Goal: Transaction & Acquisition: Purchase product/service

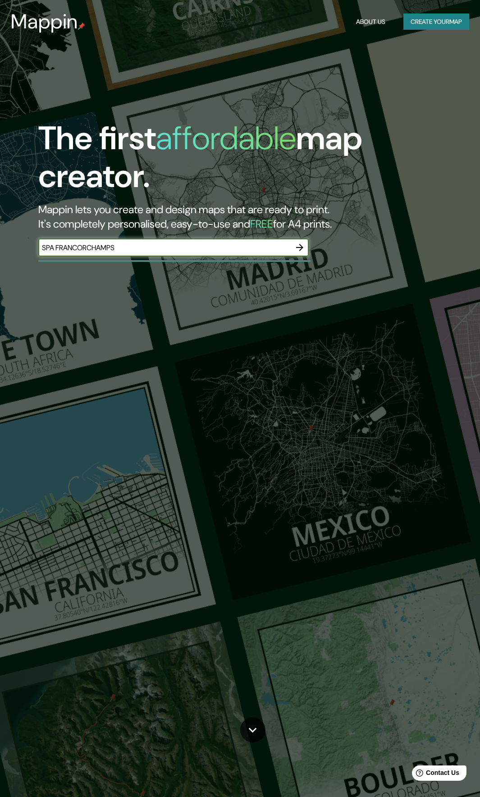
type input "SPA FRANCORCHAMPS"
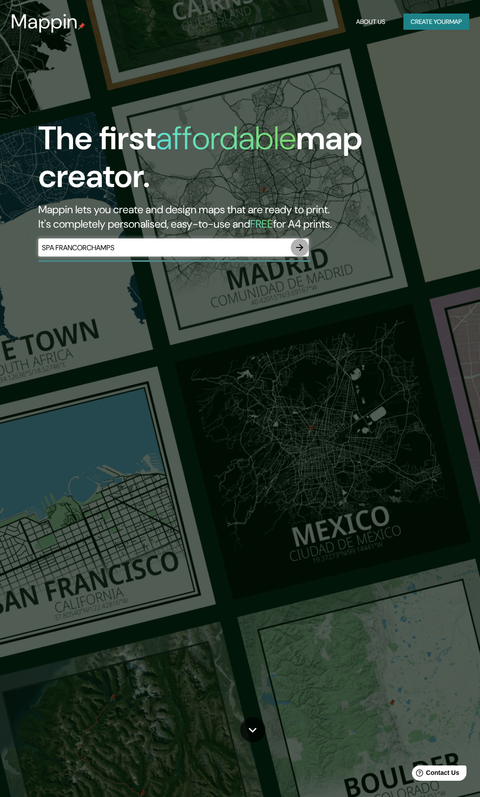
click at [298, 244] on icon "button" at bounding box center [299, 247] width 11 height 11
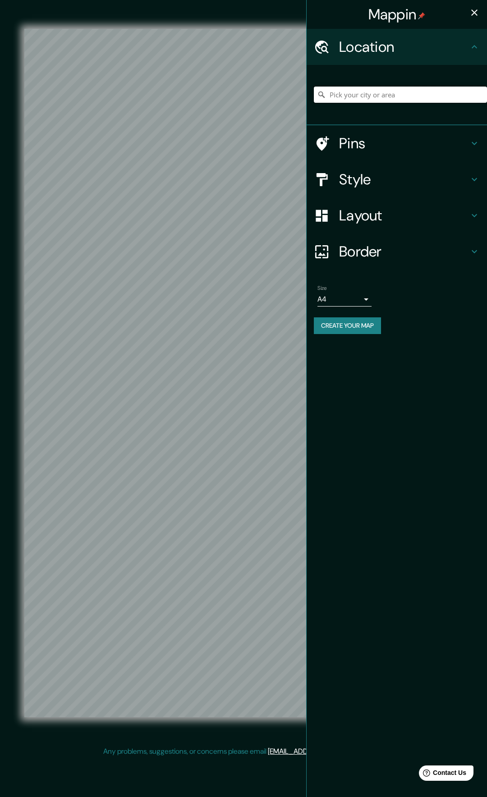
click at [400, 98] on input "Pick your city or area" at bounding box center [400, 95] width 173 height 16
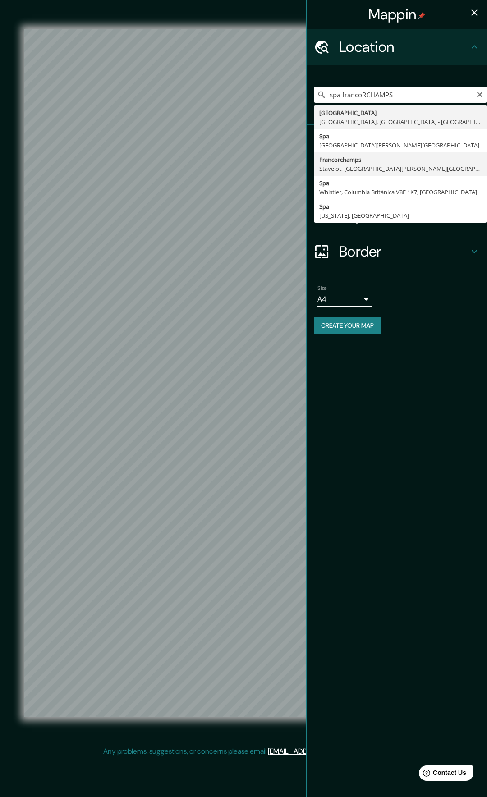
type input "Francorchamps, [GEOGRAPHIC_DATA], [GEOGRAPHIC_DATA][PERSON_NAME][GEOGRAPHIC_DAT…"
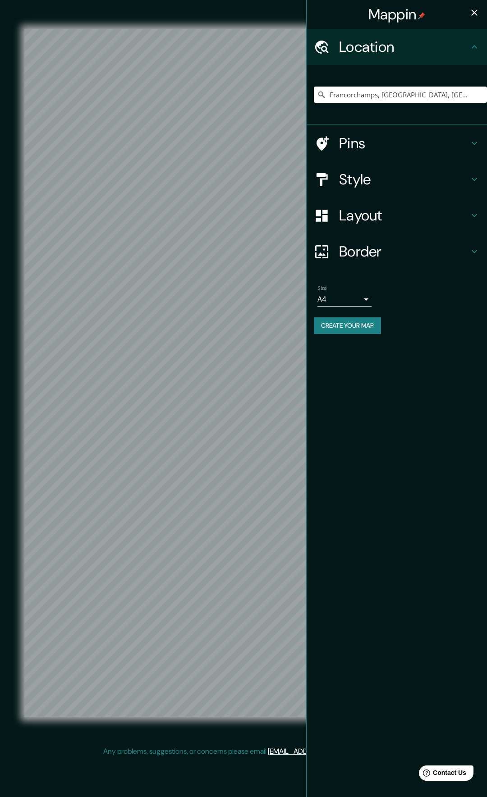
click at [469, 14] on icon "button" at bounding box center [474, 12] width 11 height 11
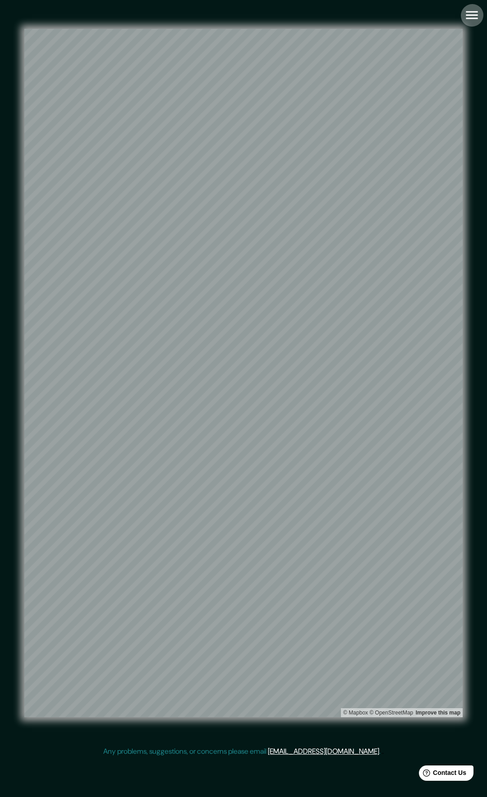
click at [470, 19] on icon "button" at bounding box center [472, 15] width 16 height 16
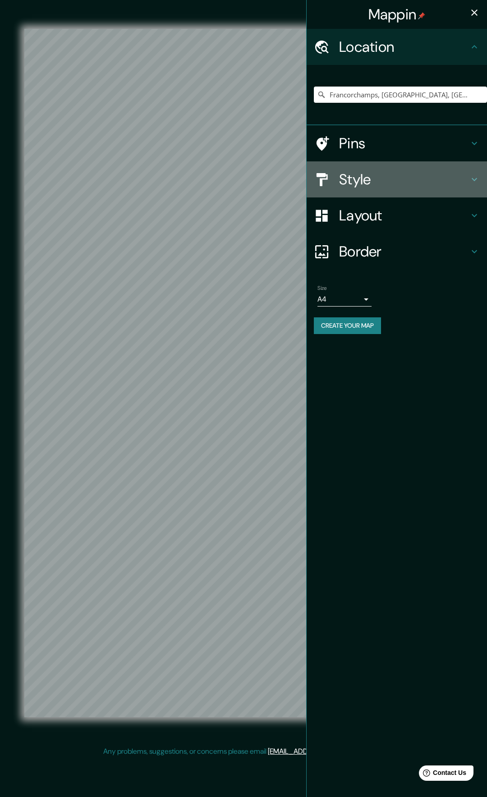
click at [352, 183] on h4 "Style" at bounding box center [404, 179] width 130 height 18
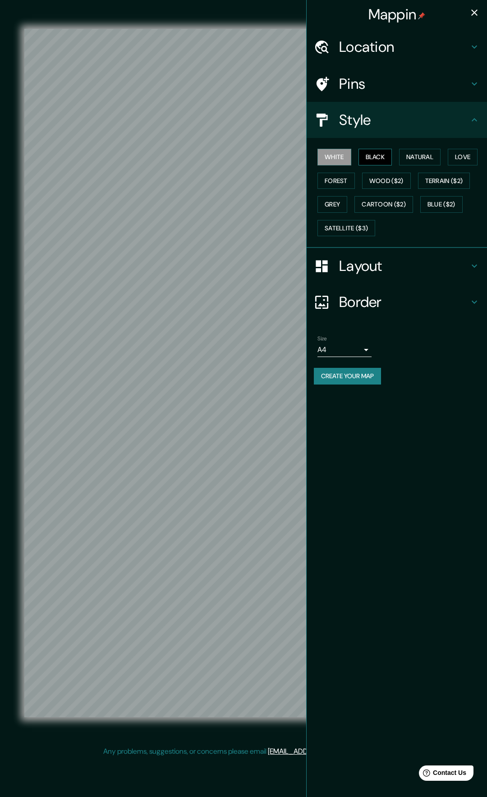
click at [377, 151] on button "Black" at bounding box center [375, 157] width 34 height 17
click at [423, 160] on button "Natural" at bounding box center [419, 157] width 41 height 17
click at [455, 160] on button "Love" at bounding box center [463, 157] width 30 height 17
click at [347, 183] on button "Forest" at bounding box center [335, 181] width 37 height 17
click at [356, 201] on button "Cartoon ($2)" at bounding box center [383, 204] width 59 height 17
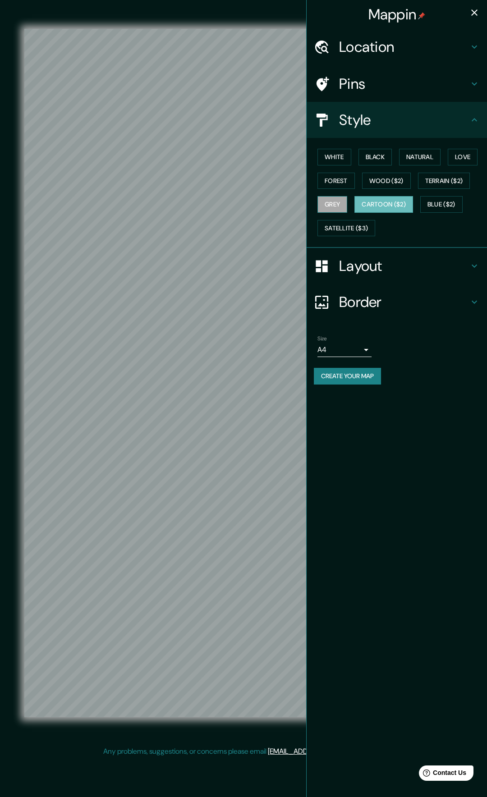
click at [333, 203] on button "Grey" at bounding box center [332, 204] width 30 height 17
click at [340, 182] on button "Forest" at bounding box center [335, 181] width 37 height 17
click at [383, 160] on button "Black" at bounding box center [375, 157] width 34 height 17
click at [330, 154] on button "White" at bounding box center [334, 157] width 34 height 17
click at [338, 205] on button "Grey" at bounding box center [332, 204] width 30 height 17
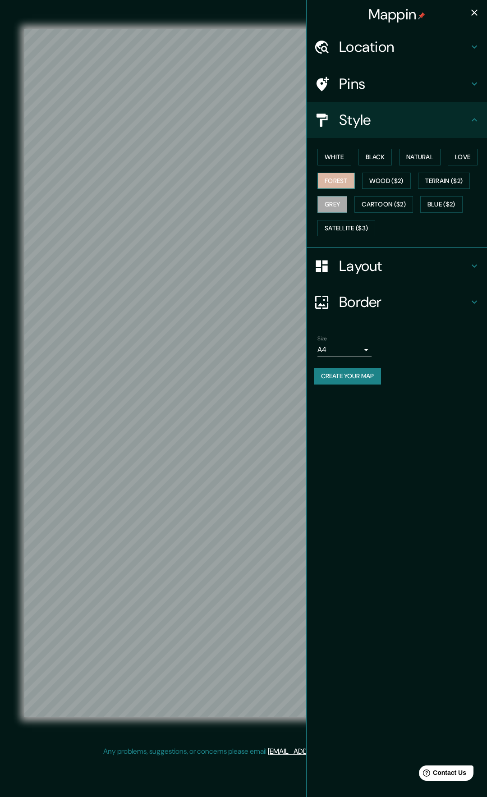
click at [332, 187] on button "Forest" at bounding box center [335, 181] width 37 height 17
click at [352, 269] on h4 "Layout" at bounding box center [404, 266] width 130 height 18
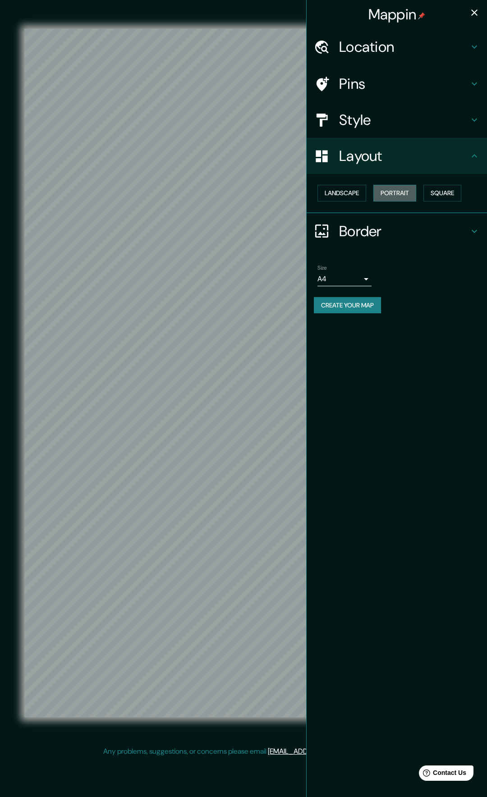
click at [396, 189] on button "Portrait" at bounding box center [394, 193] width 43 height 17
click at [350, 196] on button "Landscape" at bounding box center [341, 193] width 49 height 17
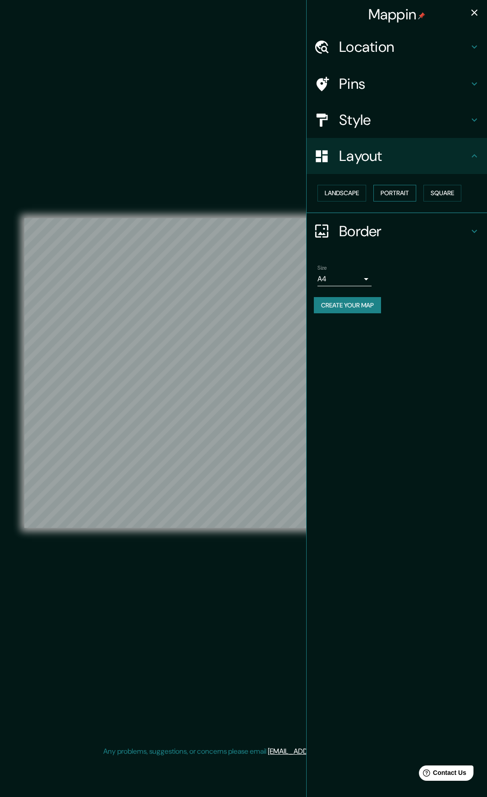
click at [389, 194] on button "Portrait" at bounding box center [394, 193] width 43 height 17
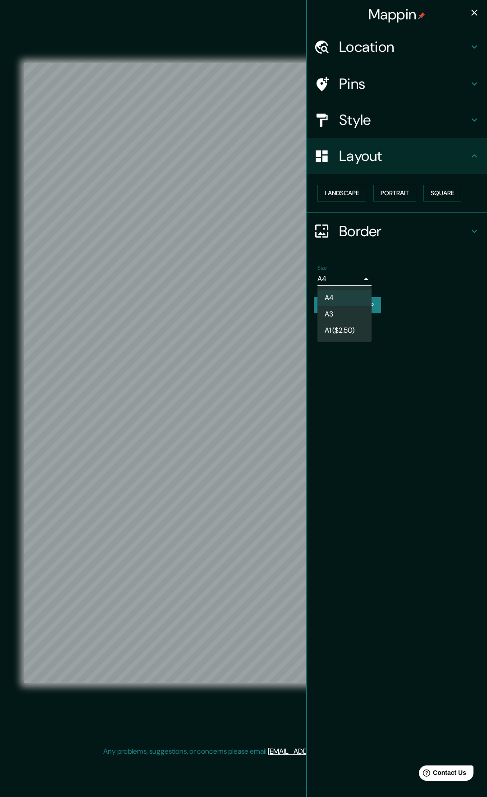
click at [330, 281] on body "Mappin Location [GEOGRAPHIC_DATA], [GEOGRAPHIC_DATA], [GEOGRAPHIC_DATA][PERSON_…" at bounding box center [243, 398] width 487 height 797
click at [330, 312] on li "A3" at bounding box center [344, 314] width 54 height 16
type input "a4"
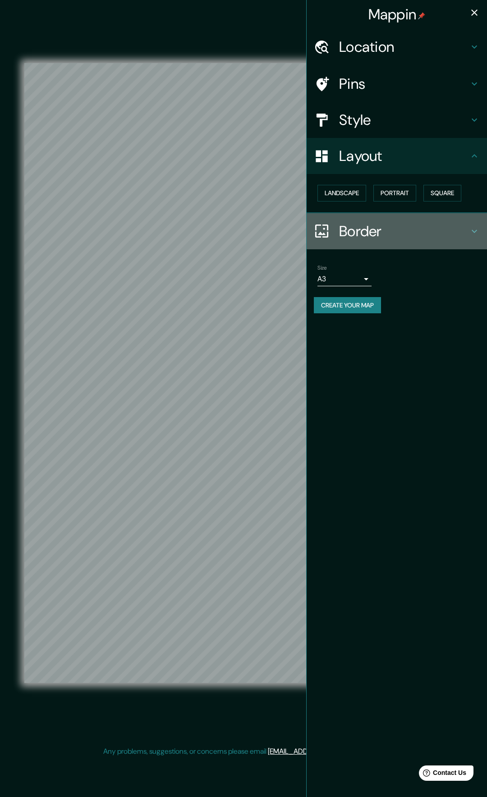
click at [333, 226] on div at bounding box center [326, 231] width 25 height 16
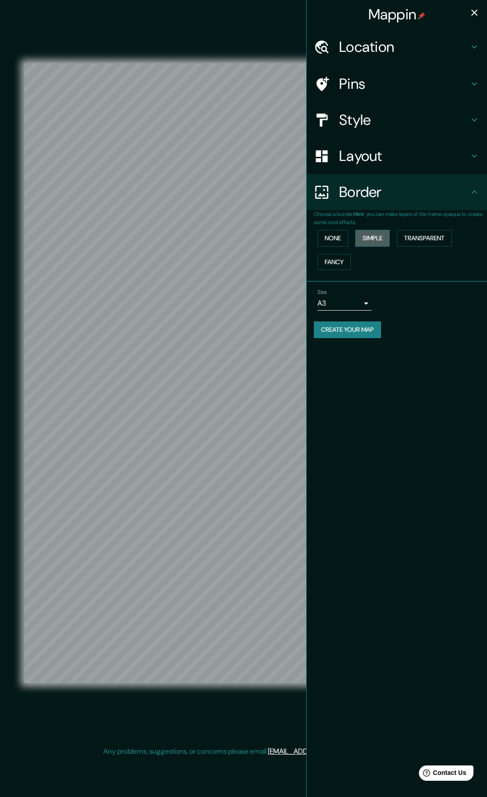
click at [366, 244] on button "Simple" at bounding box center [372, 238] width 34 height 17
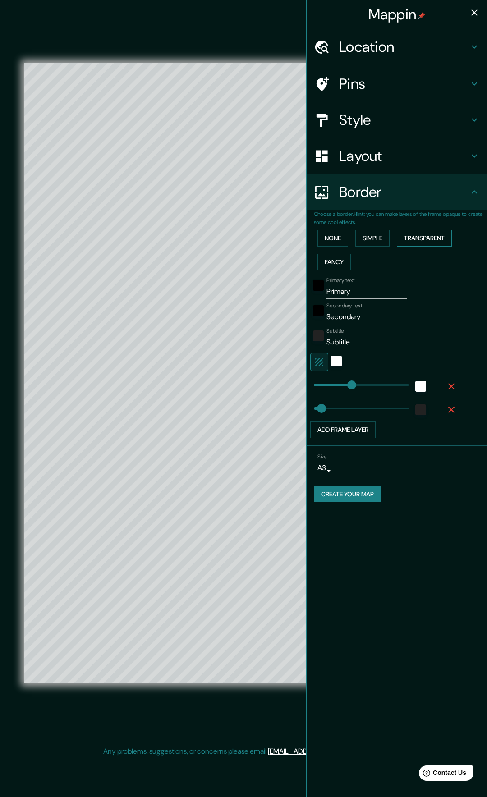
click at [408, 236] on button "Transparent" at bounding box center [424, 238] width 55 height 17
click at [352, 288] on input "Primary" at bounding box center [366, 291] width 81 height 14
type input "F"
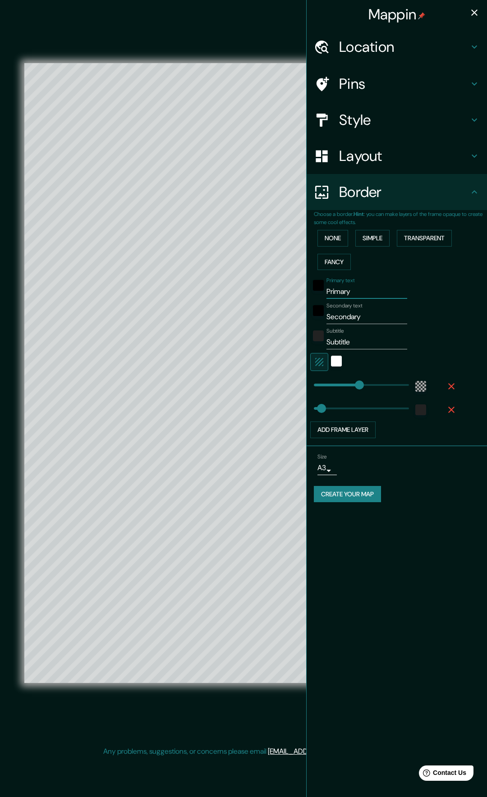
type input "467"
type input "78"
type input "FO"
type input "467"
type input "78"
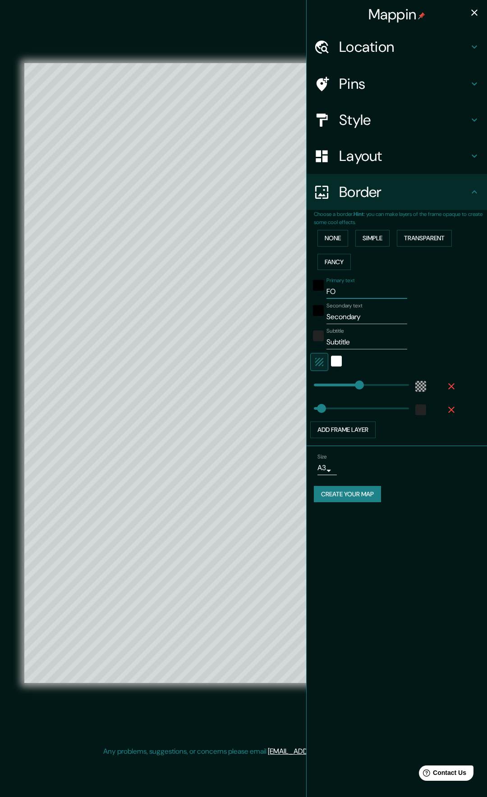
type input "FOR"
type input "467"
type input "78"
type input "FORM"
type input "467"
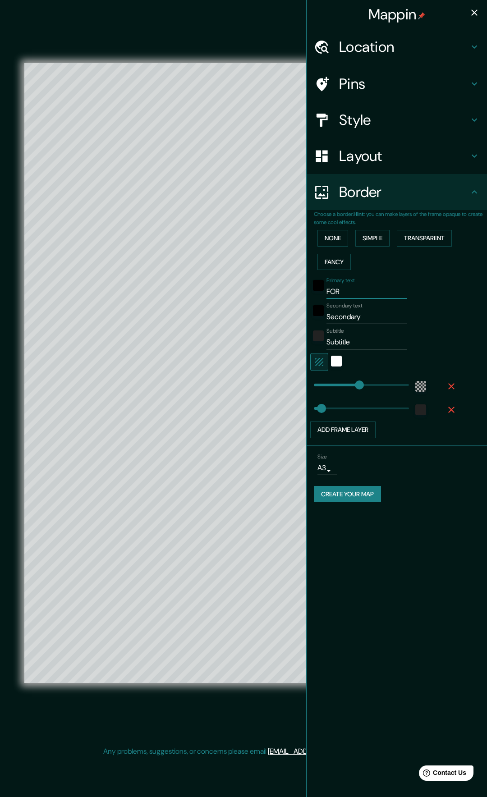
type input "78"
type input "FORMI"
type input "467"
type input "78"
type input "FORM"
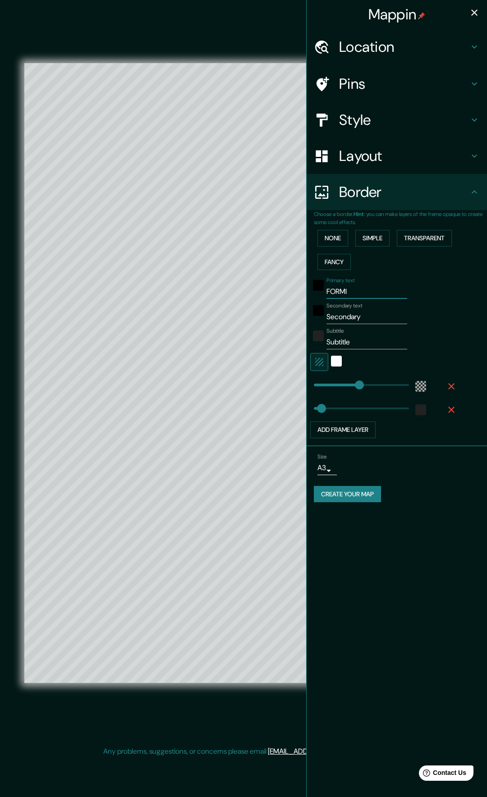
type input "467"
type input "78"
type input "FOR"
type input "467"
type input "78"
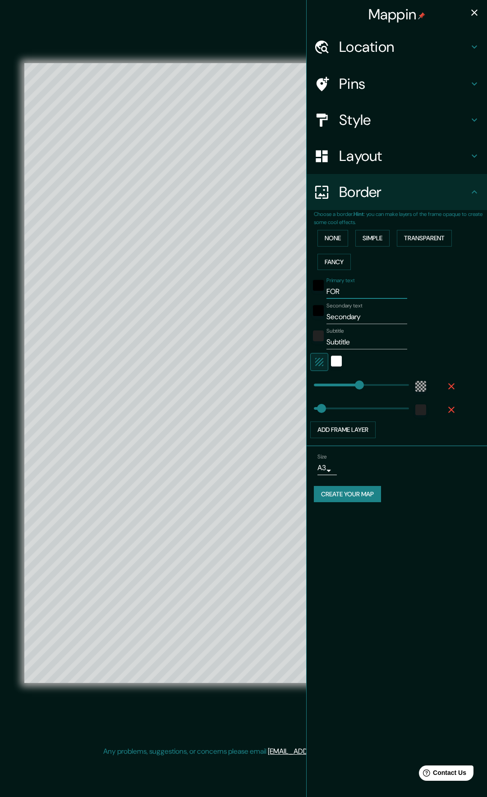
type input "FO"
type input "467"
type input "78"
type input "F"
type input "467"
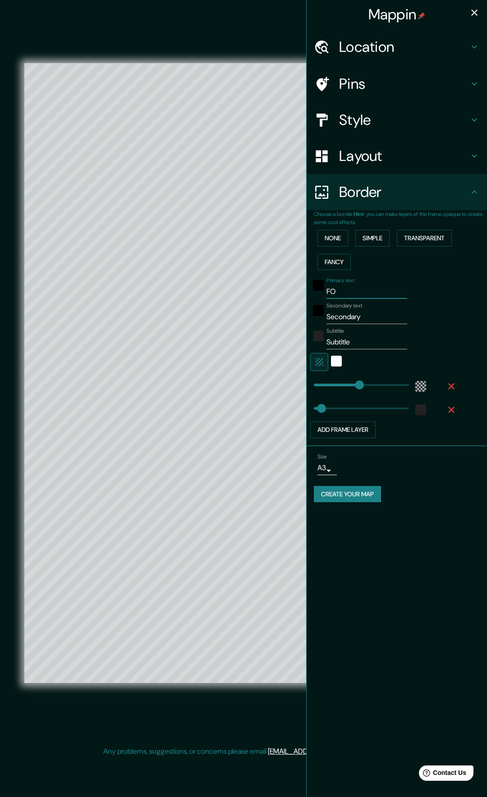
type input "78"
type input "467"
type input "78"
type input "S"
type input "467"
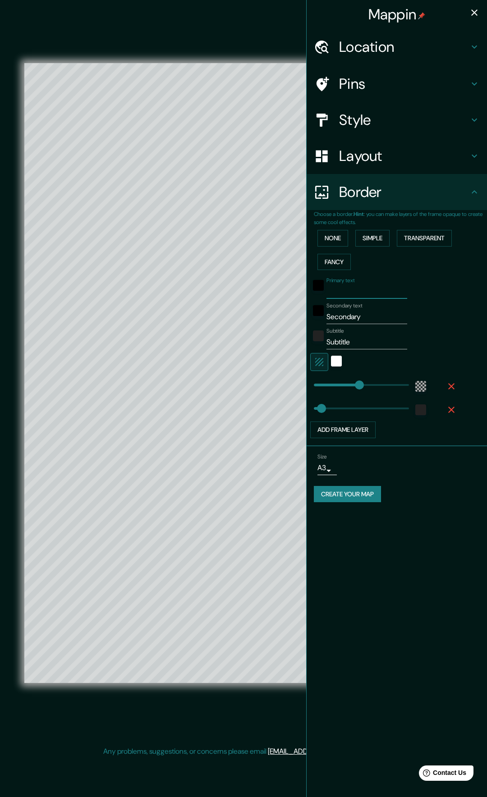
type input "78"
type input "SP"
type input "467"
type input "78"
type input "SPA"
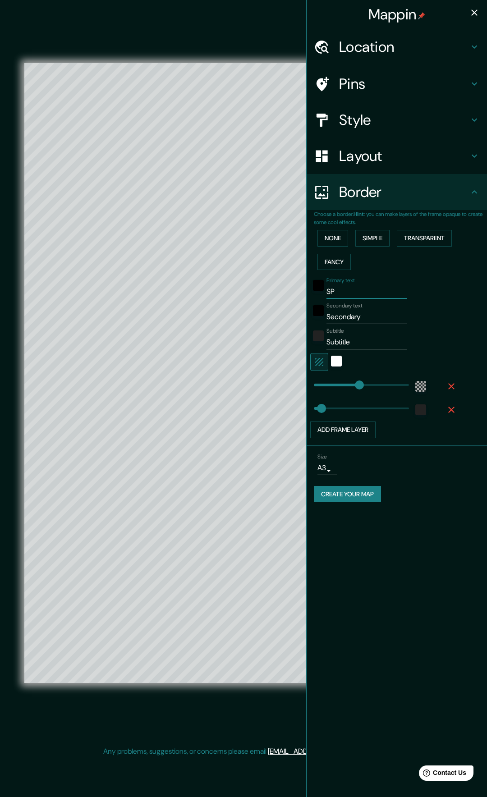
type input "467"
type input "78"
type input "SPA"
type input "467"
type input "78"
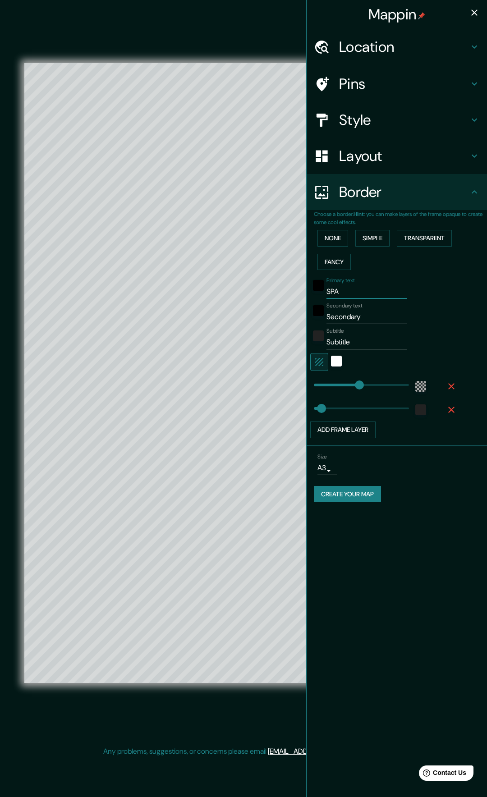
type input "SPA F"
type input "467"
type input "78"
type input "SPA FR"
type input "467"
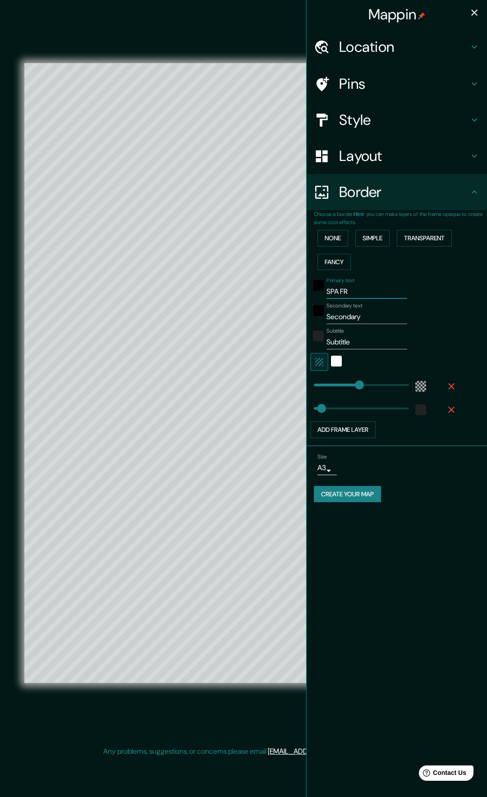
type input "78"
type input "SPA FRA"
type input "467"
type input "78"
type input "SPA [PERSON_NAME]"
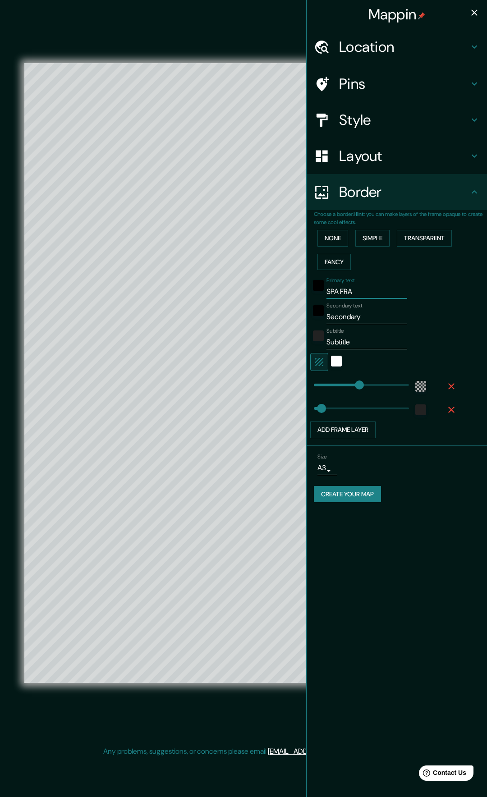
type input "467"
type input "78"
type input "SPA FRANC"
type input "467"
type input "78"
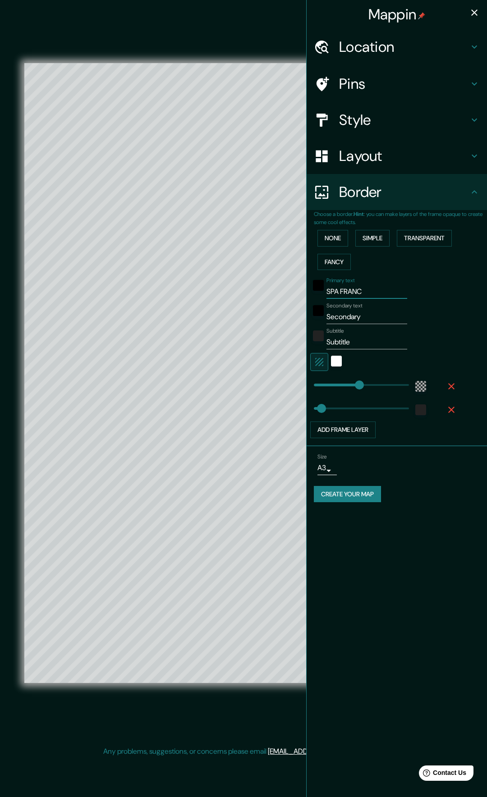
type input "SPA [PERSON_NAME]"
type input "467"
type input "78"
type input "SPA FRANCOR"
type input "467"
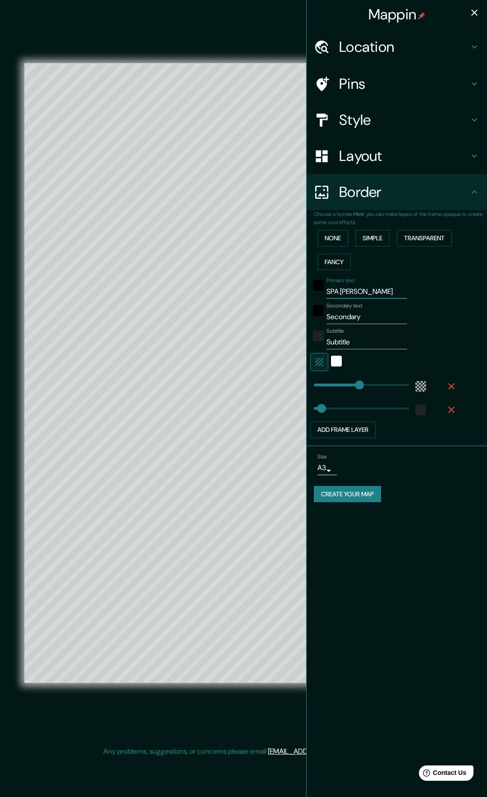
type input "78"
type input "SPA FRANCORCH"
type input "467"
type input "78"
type input "467"
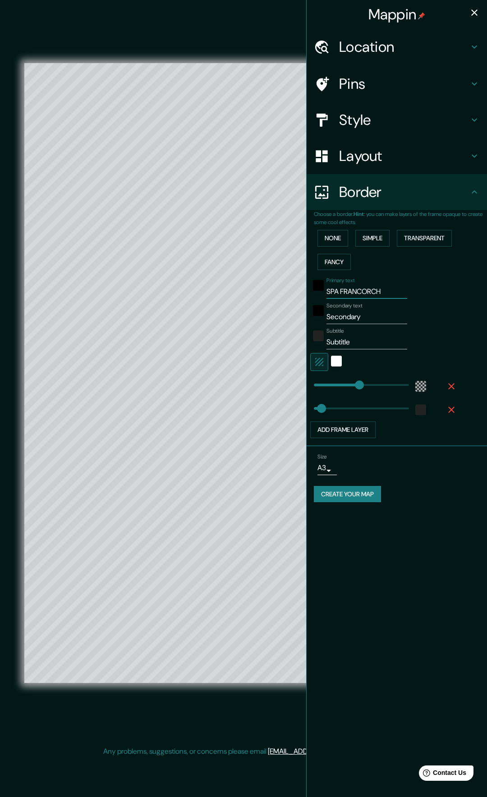
click at [385, 291] on input "SPA FRANCORCH" at bounding box center [366, 291] width 81 height 14
type input "SPA FRANCORCH"
click at [473, 14] on icon "button" at bounding box center [474, 12] width 6 height 6
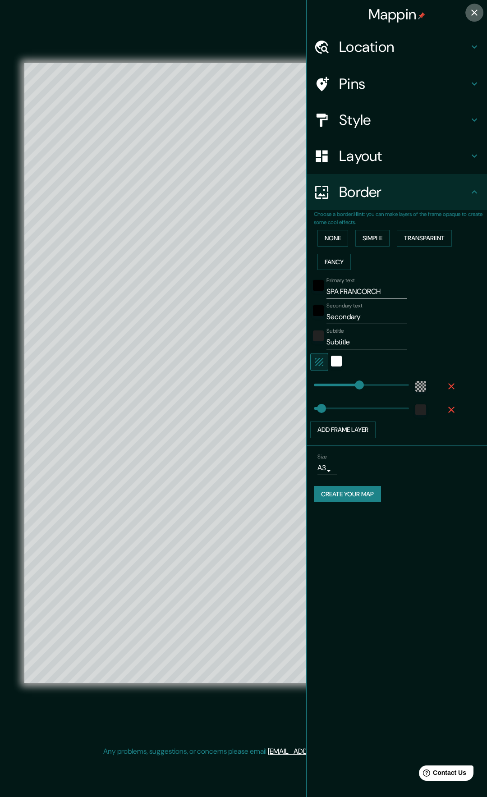
type input "467"
type input "78"
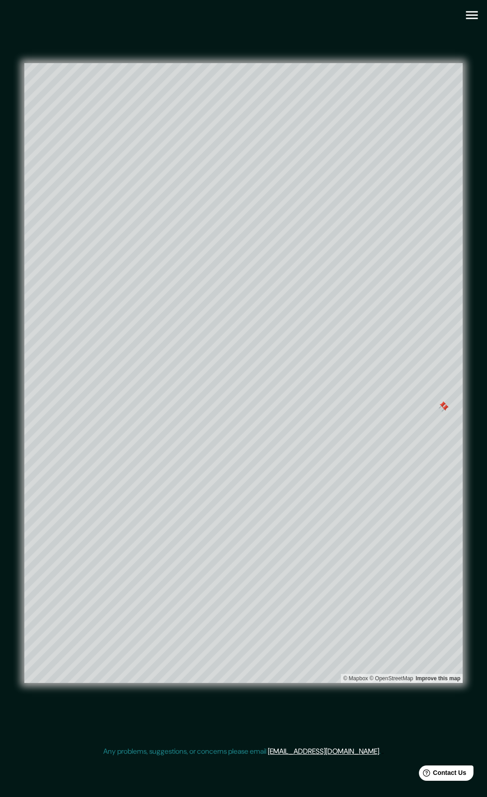
click at [443, 406] on div at bounding box center [444, 407] width 7 height 7
click at [442, 404] on div at bounding box center [441, 404] width 7 height 7
